Goal: Information Seeking & Learning: Learn about a topic

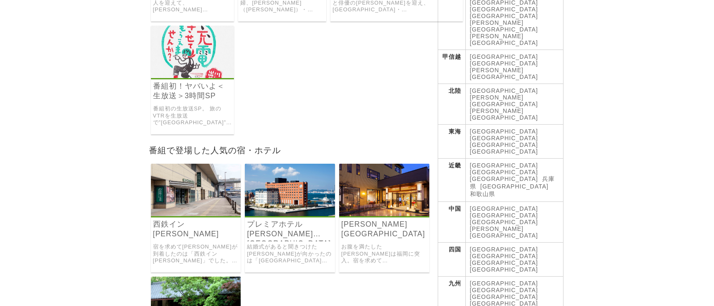
scroll to position [252, 0]
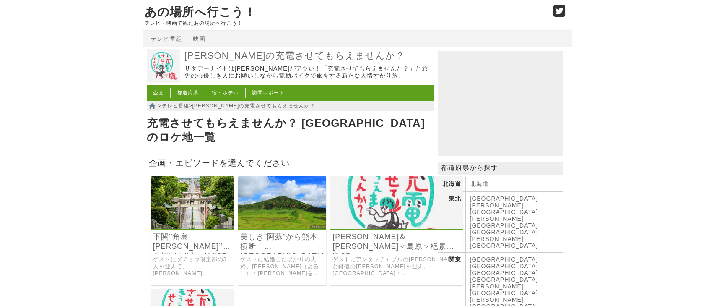
click at [196, 192] on img at bounding box center [192, 202] width 83 height 52
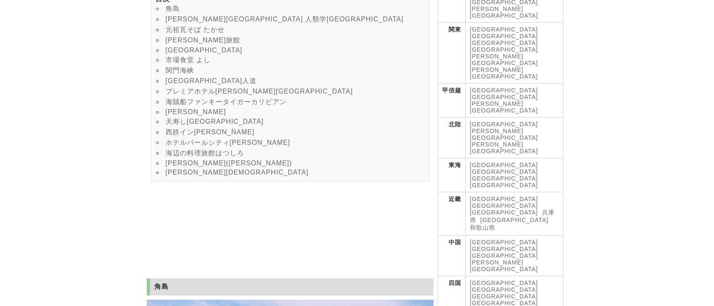
scroll to position [294, 0]
